Goal: Task Accomplishment & Management: Use online tool/utility

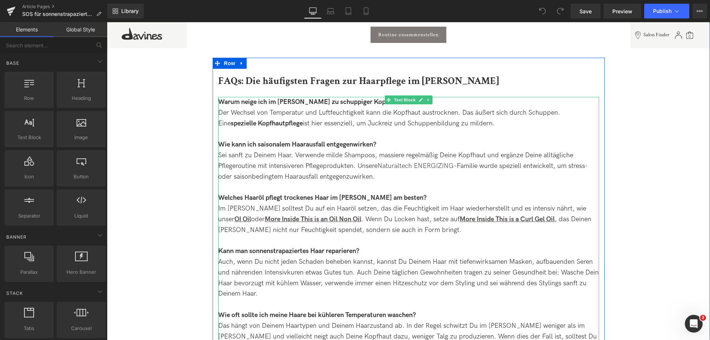
scroll to position [1478, 0]
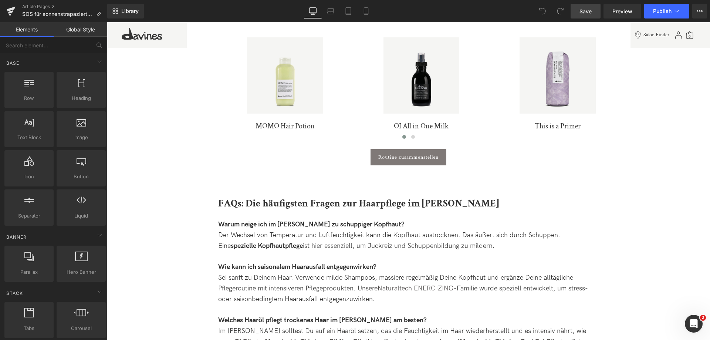
click at [581, 13] on span "Save" at bounding box center [585, 11] width 12 height 8
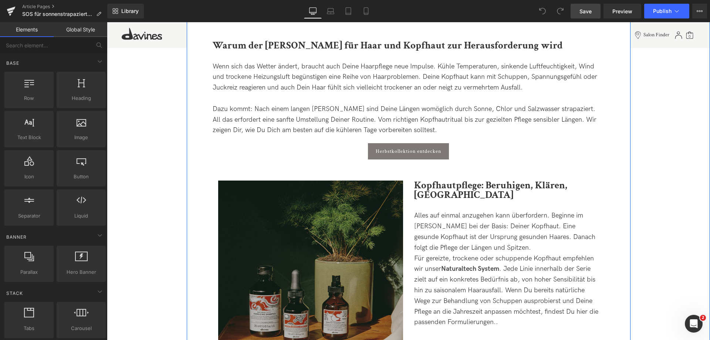
scroll to position [406, 0]
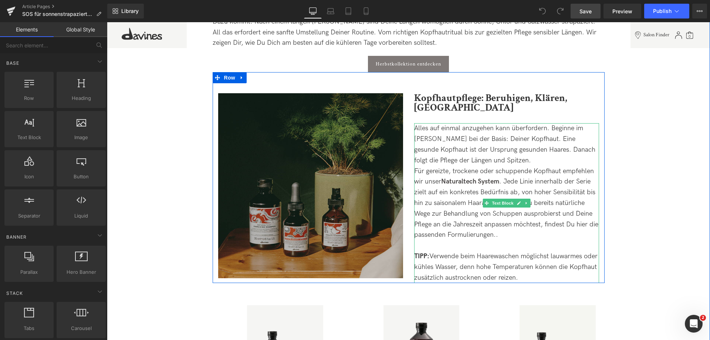
click at [513, 181] on div "Für gereizte, trockene oder schuppende Kopfhaut empfehlen wir unser Naturaltech…" at bounding box center [506, 203] width 185 height 75
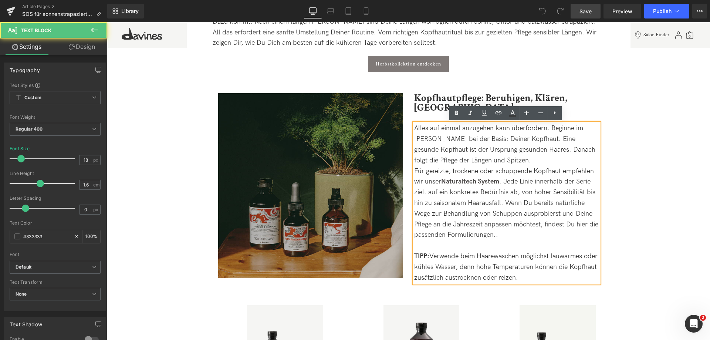
click at [513, 181] on div "Für gereizte, trockene oder schuppende Kopfhaut empfehlen wir unser Naturaltech…" at bounding box center [506, 203] width 185 height 75
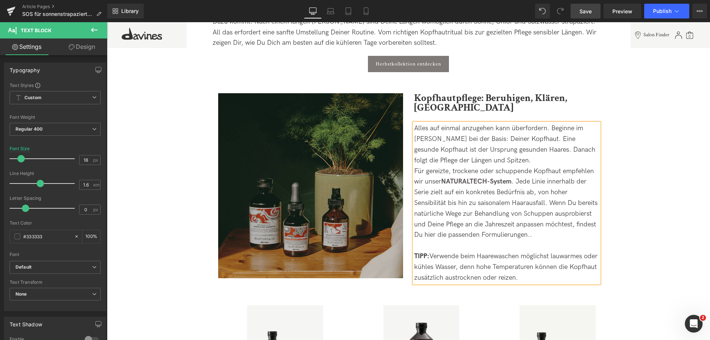
click at [577, 15] on link "Save" at bounding box center [585, 11] width 30 height 15
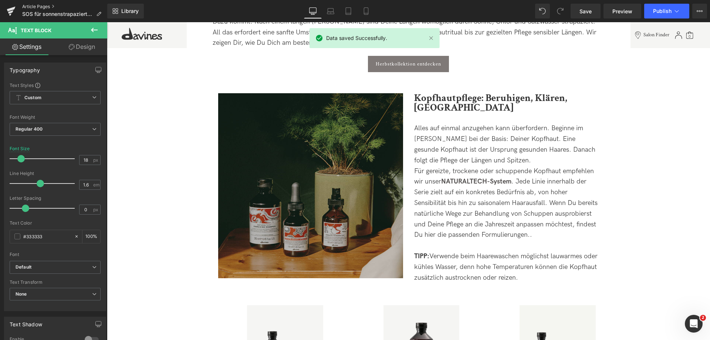
click at [47, 6] on link "Article Pages" at bounding box center [64, 7] width 85 height 6
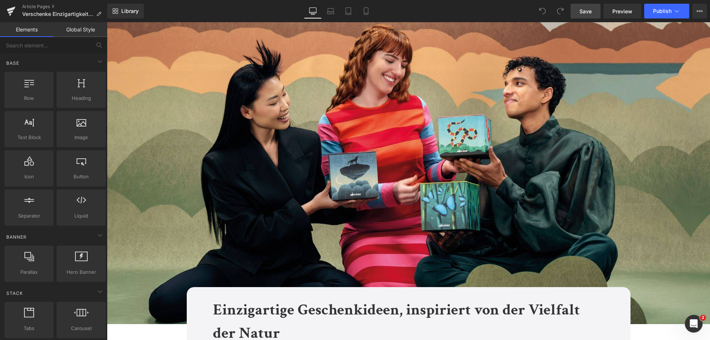
click at [591, 13] on span "Save" at bounding box center [585, 11] width 12 height 8
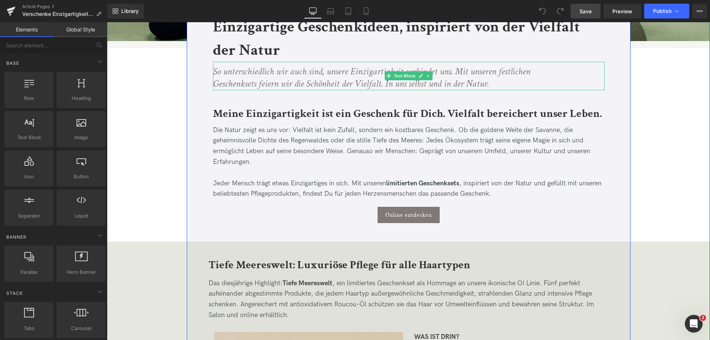
scroll to position [296, 0]
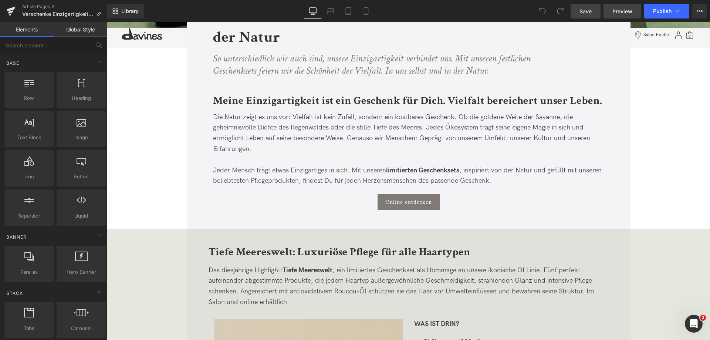
click at [625, 10] on span "Preview" at bounding box center [622, 11] width 20 height 8
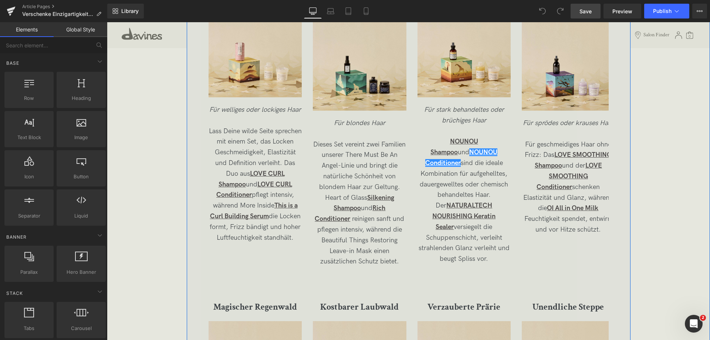
scroll to position [1441, 0]
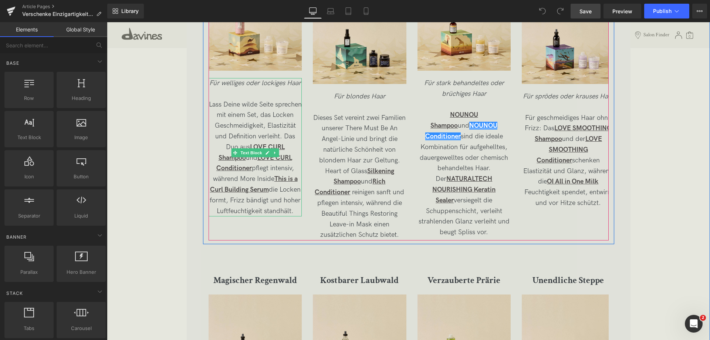
click at [295, 178] on span "Lass Deine wilde Seite sprechen mit einem Set, das Locken Geschmeidigkeit, Elas…" at bounding box center [255, 158] width 93 height 114
click at [298, 179] on p "Lass Deine wilde Seite sprechen mit einem Set, das Locken Geschmeidigkeit, Elas…" at bounding box center [254, 157] width 93 height 117
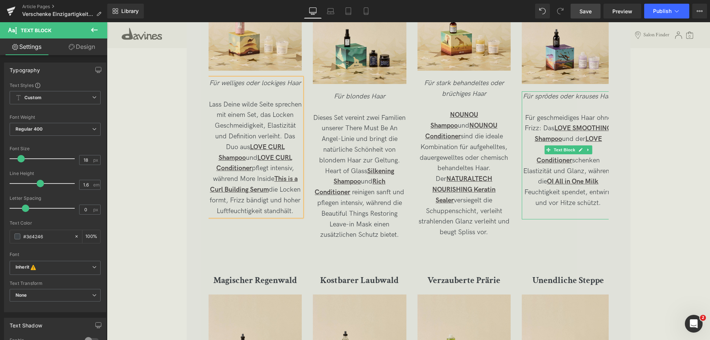
click at [523, 180] on p "Für geschmeidiges Haar ohne Frizz: Das LOVE SMOOTHING Shampoo und der LOVE SMOO…" at bounding box center [567, 161] width 93 height 96
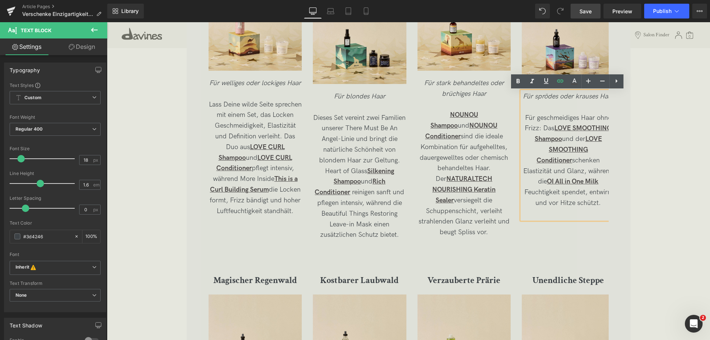
click at [524, 180] on p "Für geschmeidiges Haar ohne Frizz: Das LOVE SMOOTHING Shampoo und der LOVE SMOO…" at bounding box center [567, 161] width 93 height 96
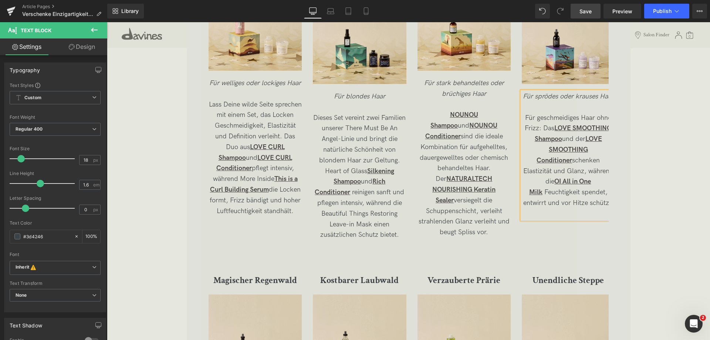
click at [584, 12] on span "Save" at bounding box center [585, 11] width 12 height 8
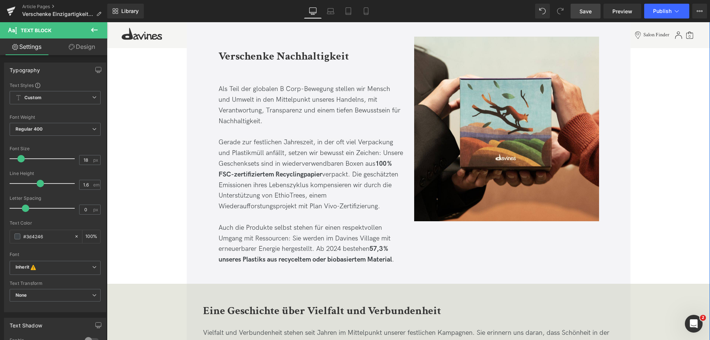
scroll to position [2217, 0]
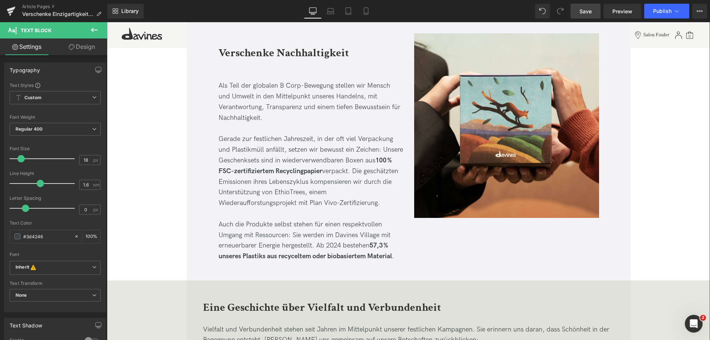
click at [318, 241] on p "Auch die Produkte selbst stehen für einen respektvollen Umgang mit Ressourcen: …" at bounding box center [310, 240] width 185 height 42
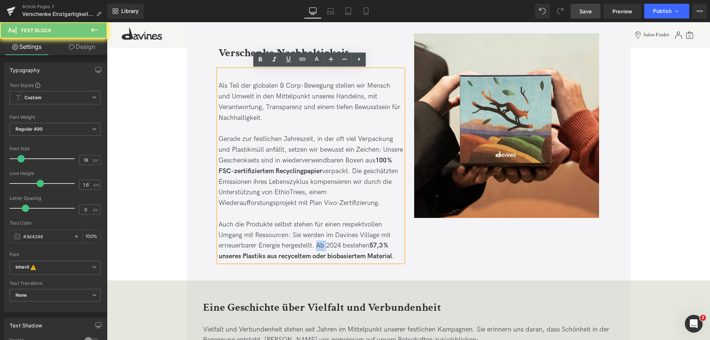
click at [317, 243] on span "Auch die Produkte selbst stehen für einen respektvollen Umgang mit Ressourcen: …" at bounding box center [306, 240] width 176 height 40
drag, startPoint x: 312, startPoint y: 246, endPoint x: 340, endPoint y: 245, distance: 28.1
click at [340, 245] on span "Auch die Produkte selbst stehen für einen respektvollen Umgang mit Ressourcen: …" at bounding box center [306, 240] width 176 height 40
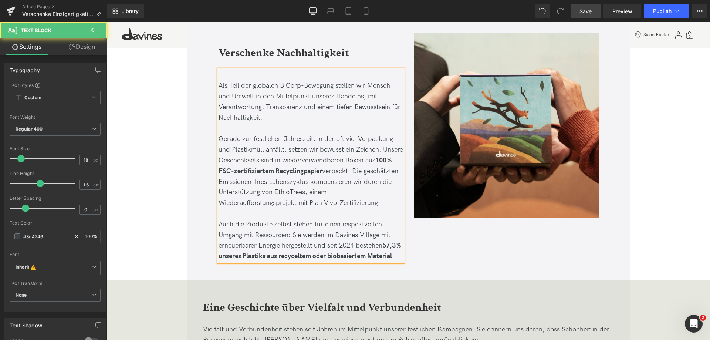
click at [244, 137] on span "Gerade zur festlichen Jahreszeit, in der oft viel Verpackung und Plastikmüll an…" at bounding box center [310, 171] width 184 height 72
click at [364, 178] on span "Zur festlichen Jahreszeit, in der oft viel Verpackung und Plastikmüll anfällt, …" at bounding box center [308, 171] width 180 height 72
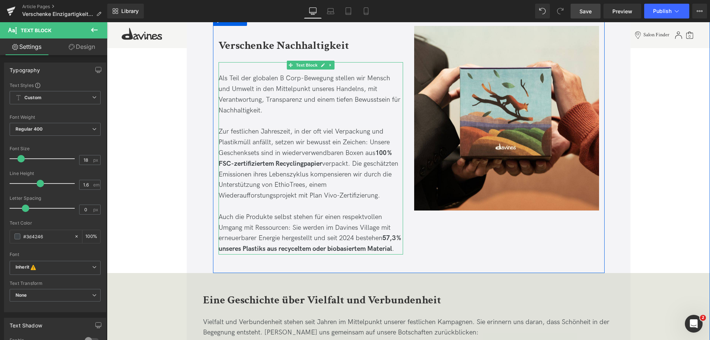
scroll to position [2291, 0]
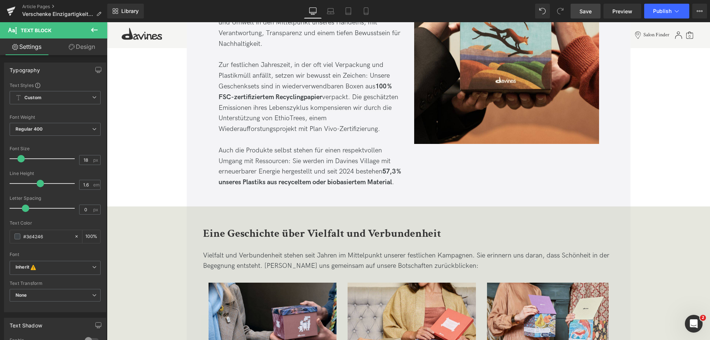
click at [584, 9] on span "Save" at bounding box center [585, 11] width 12 height 8
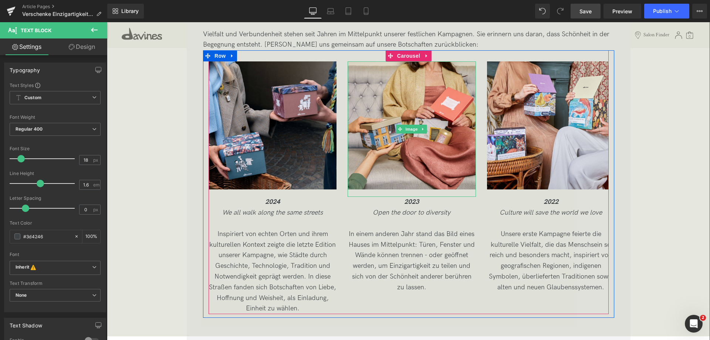
scroll to position [2513, 0]
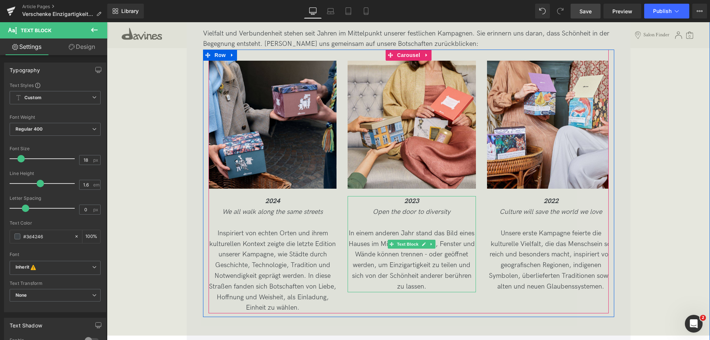
click at [378, 215] on icon "Open the door to diversity" at bounding box center [411, 212] width 78 height 8
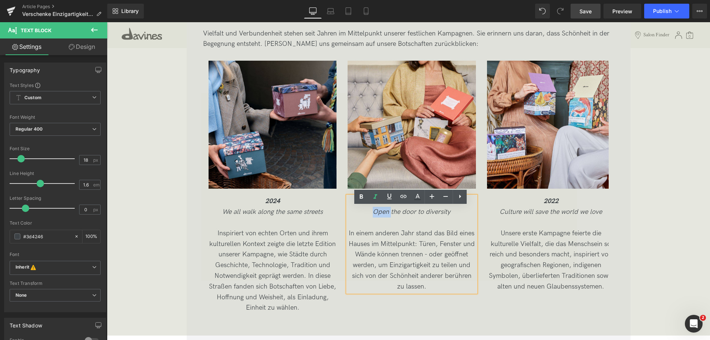
click at [381, 215] on icon "Open the door to diversity" at bounding box center [411, 212] width 78 height 8
click at [399, 215] on icon "Wir öffnen der Diversität die Türen" at bounding box center [411, 212] width 101 height 8
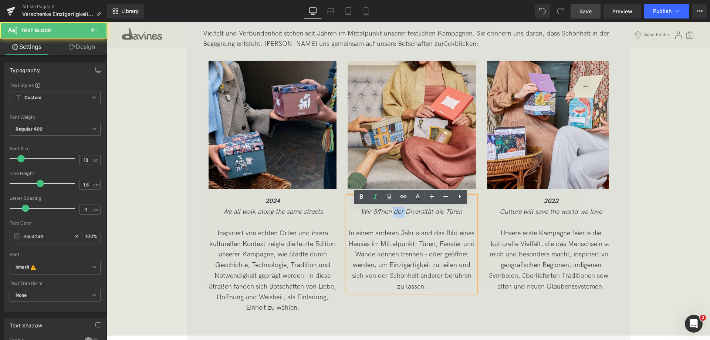
click at [399, 215] on icon "Wir öffnen der Diversität die Türen" at bounding box center [411, 212] width 101 height 8
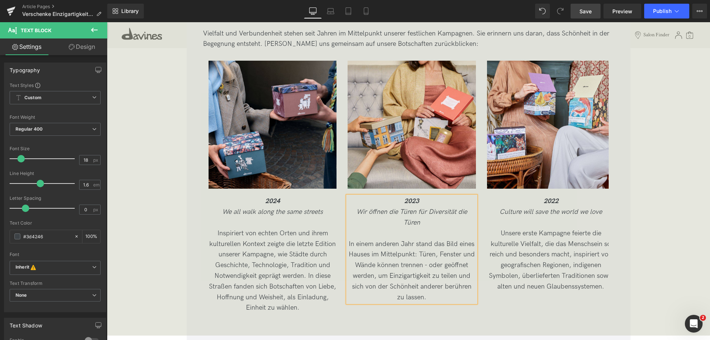
click at [413, 228] on p "Wir öffnen die Türen für Diversität die Türen" at bounding box center [411, 217] width 128 height 21
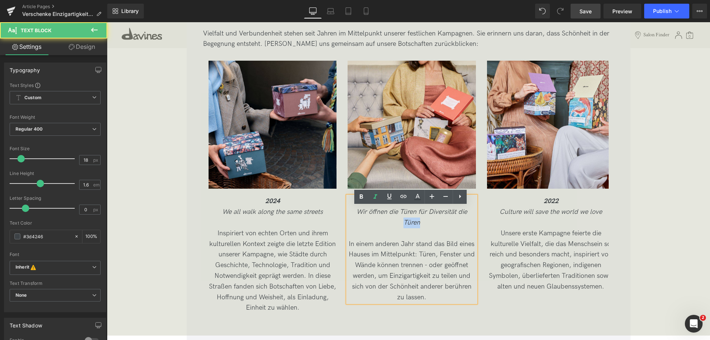
click at [413, 228] on p "Wir öffnen die Türen für Diversität die Türen" at bounding box center [411, 217] width 128 height 21
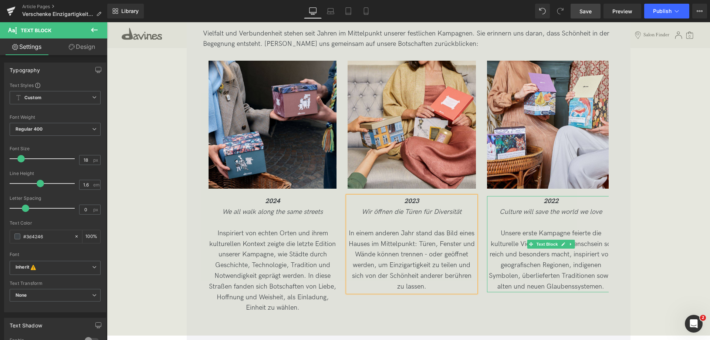
click at [510, 215] on icon "Culture will save the world we love" at bounding box center [550, 212] width 102 height 8
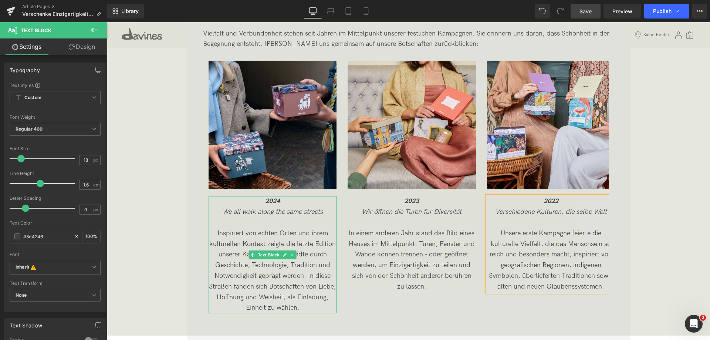
click at [225, 215] on icon "We all walk along the same streets" at bounding box center [272, 212] width 101 height 8
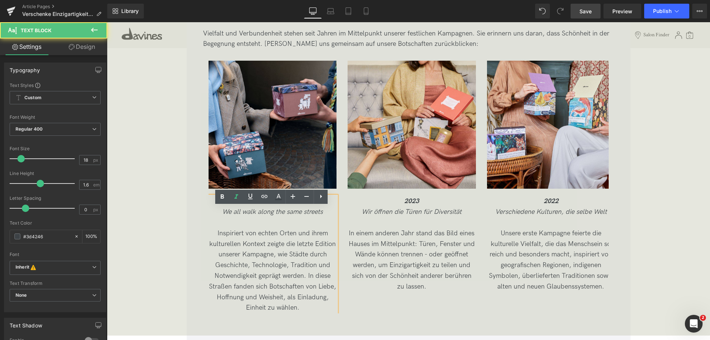
click at [228, 215] on icon "We all walk along the same streets" at bounding box center [272, 212] width 101 height 8
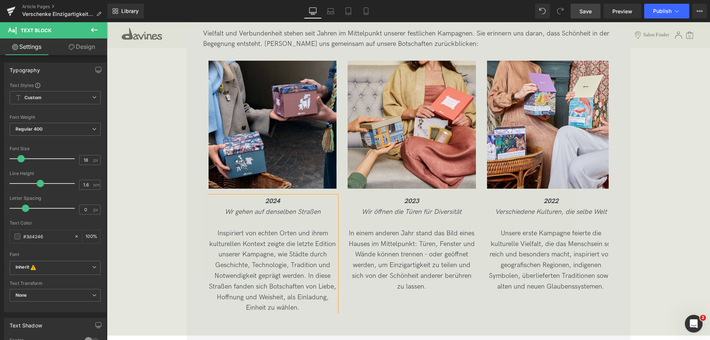
click at [228, 215] on icon "Wr gehen auf denselben Straßen" at bounding box center [273, 212] width 96 height 8
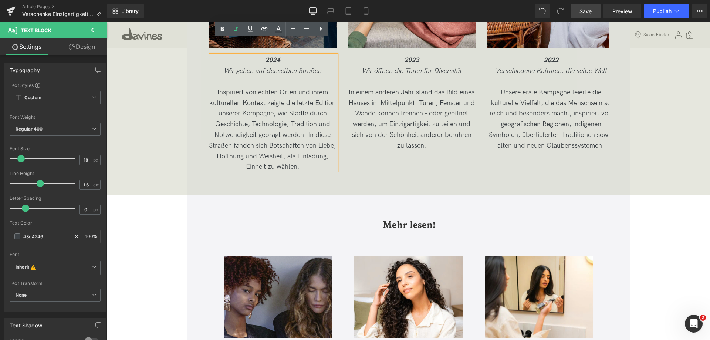
scroll to position [2772, 0]
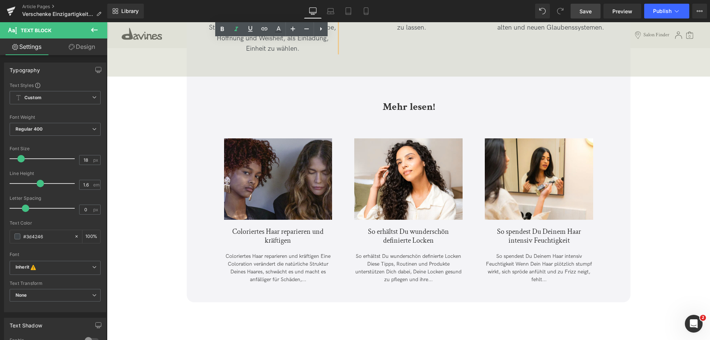
click at [581, 12] on span "Save" at bounding box center [585, 11] width 12 height 8
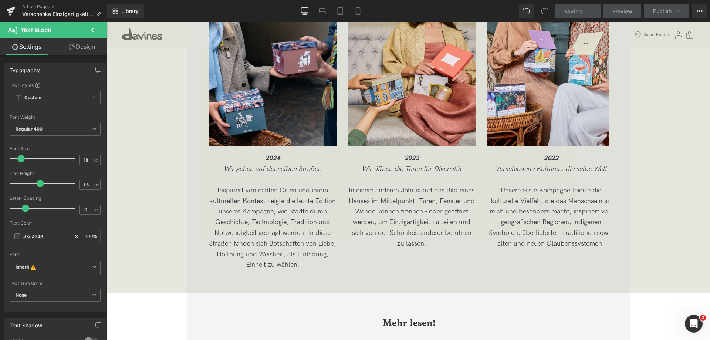
scroll to position [2587, 0]
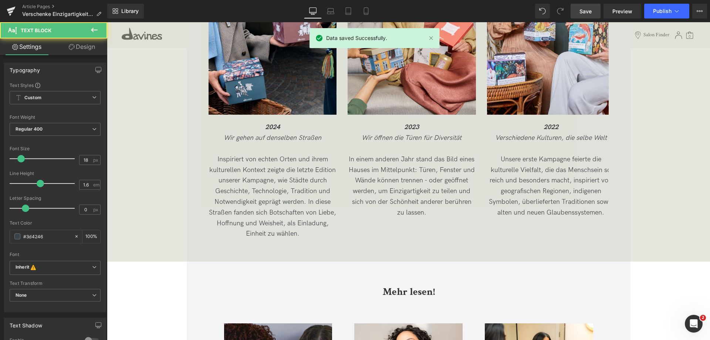
click at [327, 219] on p "Inspiriert von echten Orten und ihrem kulturellen Kontext zeigte die letzte Edi…" at bounding box center [272, 196] width 128 height 85
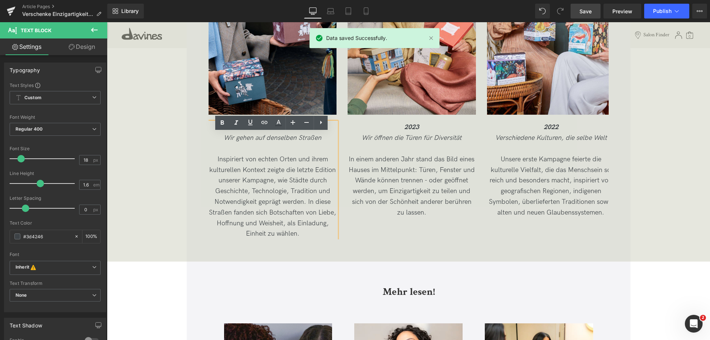
click at [331, 214] on p "Inspiriert von echten Orten und ihrem kulturellen Kontext zeigte die letzte Edi…" at bounding box center [272, 196] width 128 height 85
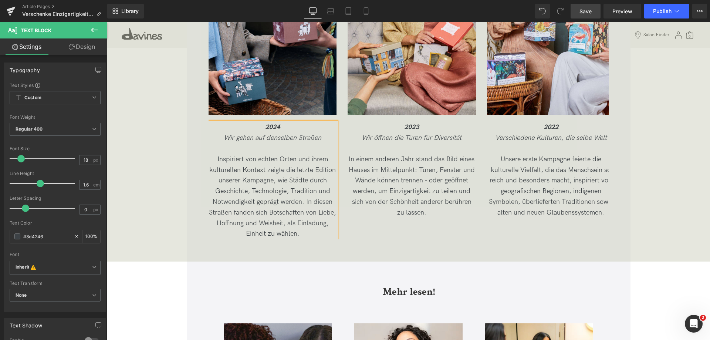
drag, startPoint x: 578, startPoint y: 12, endPoint x: 157, endPoint y: 161, distance: 446.1
click at [578, 12] on link "Save" at bounding box center [585, 11] width 30 height 15
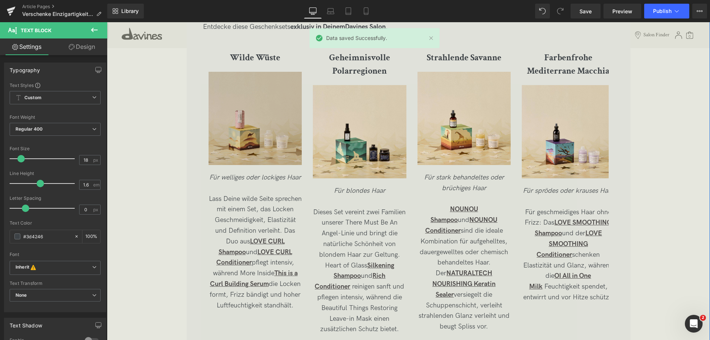
scroll to position [1293, 0]
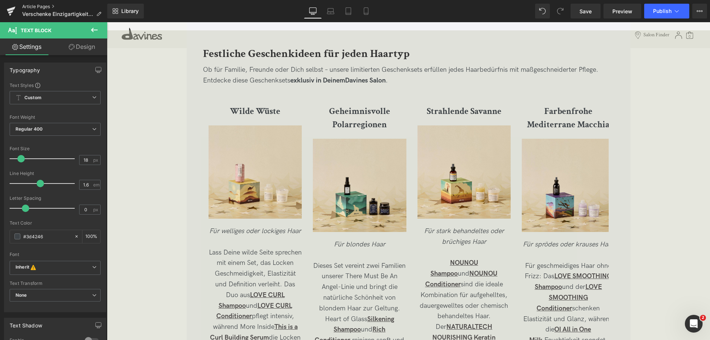
click at [46, 6] on link "Article Pages" at bounding box center [64, 7] width 85 height 6
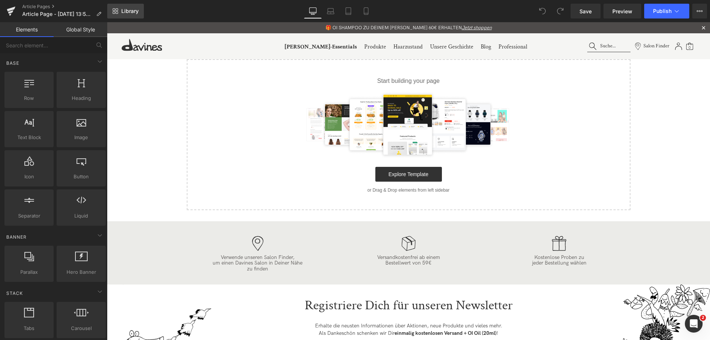
click at [130, 7] on link "Library" at bounding box center [125, 11] width 37 height 15
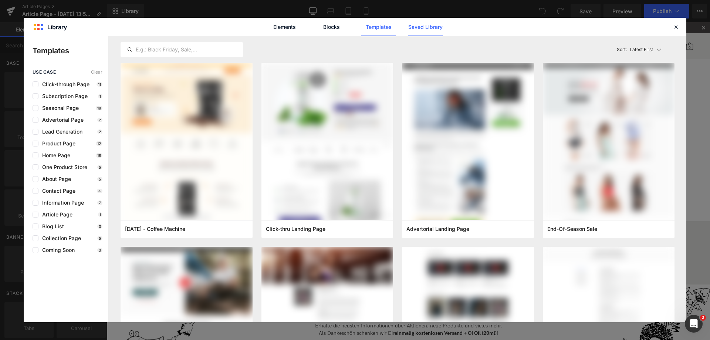
click at [0, 0] on link "Saved Library" at bounding box center [0, 0] width 0 height 0
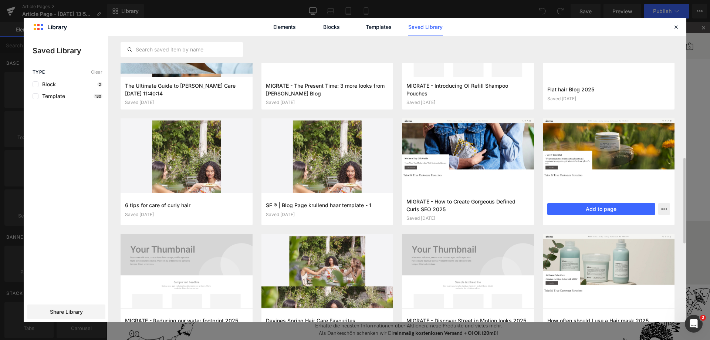
scroll to position [462, 0]
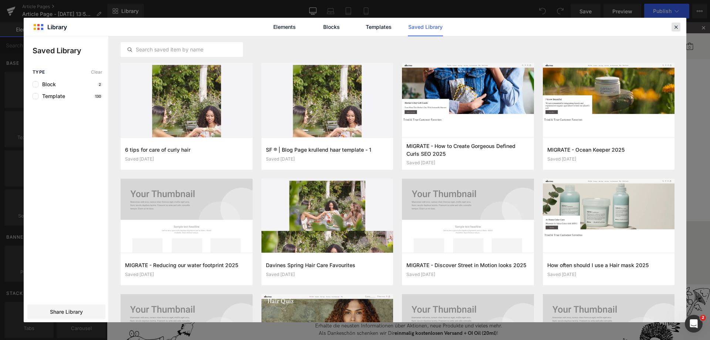
click at [0, 0] on icon at bounding box center [0, 0] width 0 height 0
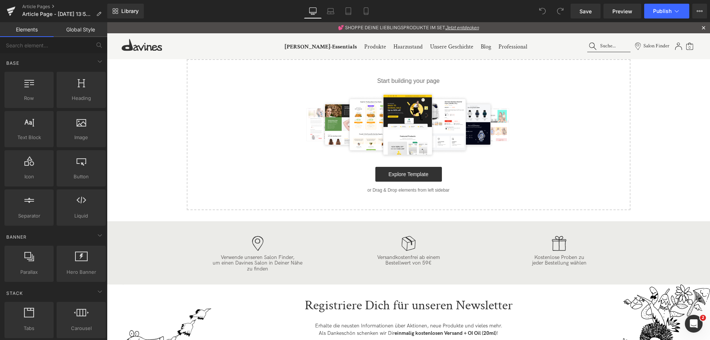
click at [47, 3] on div "Article Pages Article Page - Aug 28, 13:55:43" at bounding box center [53, 11] width 107 height 22
click at [44, 9] on link "Article Pages" at bounding box center [64, 7] width 85 height 6
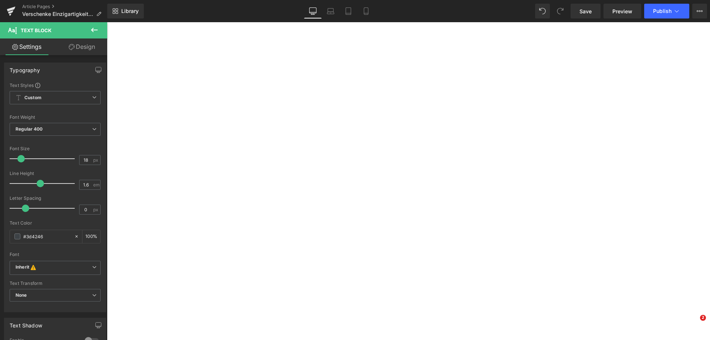
click at [592, 9] on link "Save" at bounding box center [585, 11] width 30 height 15
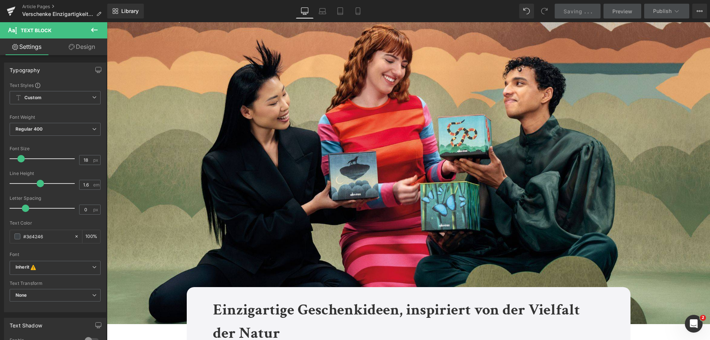
scroll to position [0, 6]
